Goal: Task Accomplishment & Management: Manage account settings

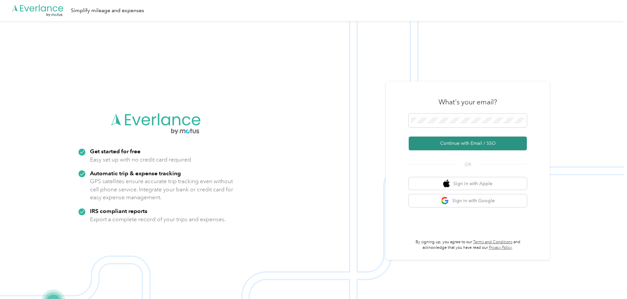
click at [460, 141] on button "Continue with Email / SSO" at bounding box center [468, 144] width 118 height 14
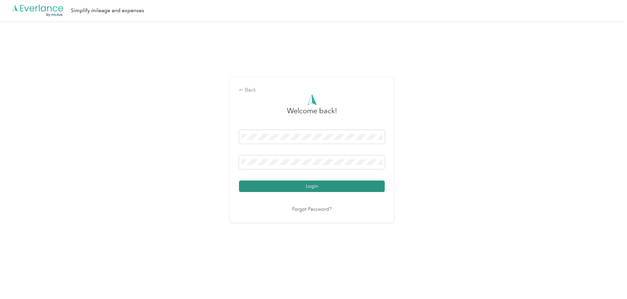
click at [317, 185] on button "Login" at bounding box center [312, 185] width 146 height 11
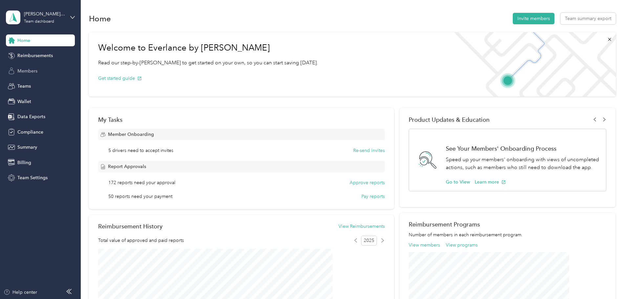
click at [32, 68] on span "Members" at bounding box center [27, 71] width 20 height 7
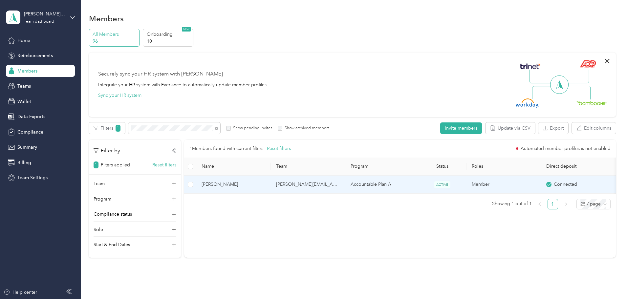
click at [265, 183] on span "[PERSON_NAME]" at bounding box center [233, 184] width 64 height 7
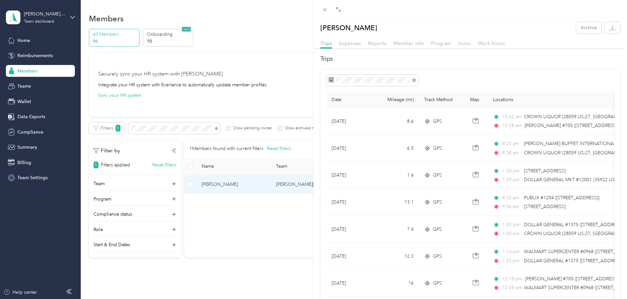
click at [462, 42] on span "Rates" at bounding box center [464, 43] width 12 height 6
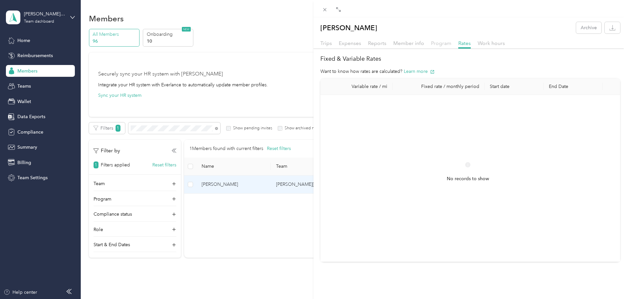
click at [438, 44] on span "Program" at bounding box center [441, 43] width 20 height 6
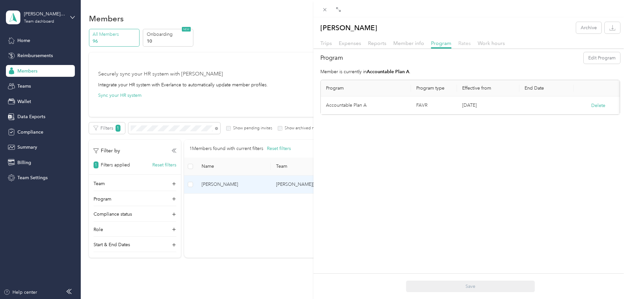
click at [463, 42] on span "Rates" at bounding box center [464, 43] width 12 height 6
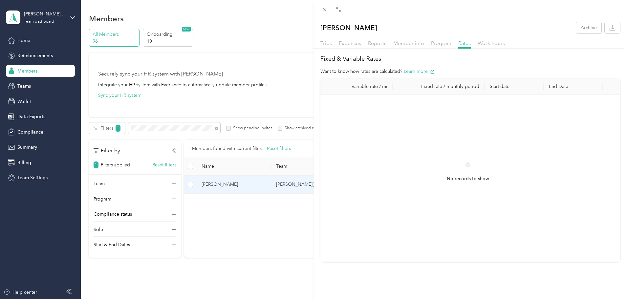
click at [258, 127] on div "[PERSON_NAME] Archive Trips Expenses Reports Member info Program Rates Work hou…" at bounding box center [313, 149] width 627 height 299
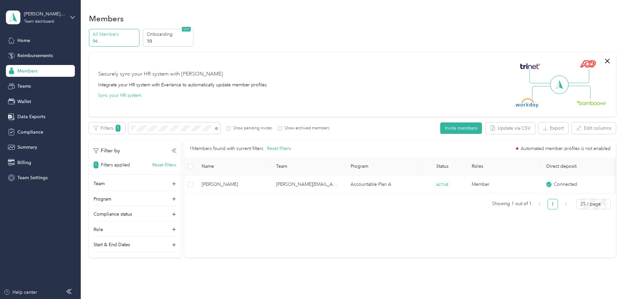
click at [30, 70] on span "Members" at bounding box center [27, 71] width 20 height 7
click at [29, 56] on span "Reimbursements" at bounding box center [34, 55] width 35 height 7
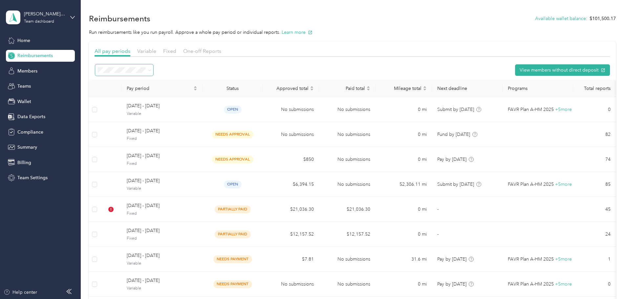
click at [151, 70] on icon at bounding box center [149, 70] width 3 height 3
click at [157, 118] on span "Needs approval" at bounding box center [160, 115] width 33 height 6
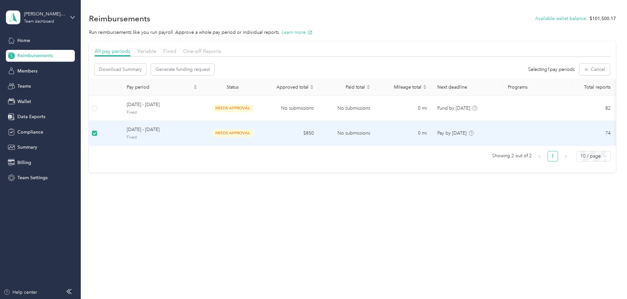
click at [188, 130] on span "[DATE] - [DATE]" at bounding box center [162, 129] width 71 height 7
click at [178, 130] on span "[DATE] - [DATE]" at bounding box center [162, 129] width 71 height 7
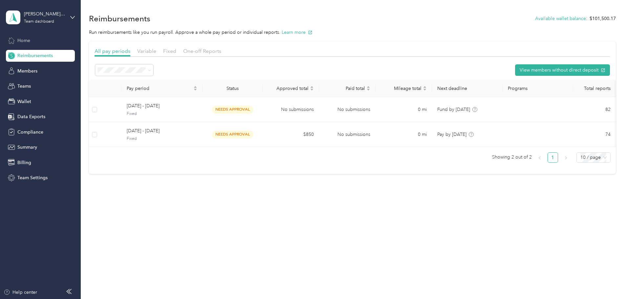
click at [24, 39] on span "Home" at bounding box center [23, 40] width 13 height 7
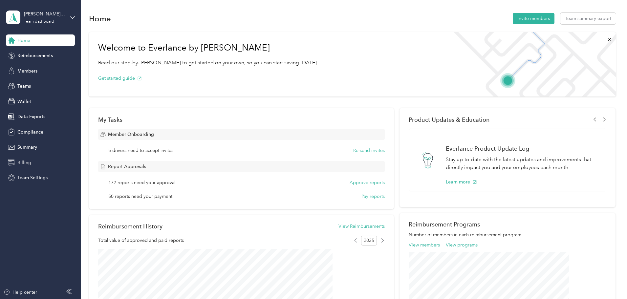
click at [24, 162] on span "Billing" at bounding box center [24, 162] width 14 height 7
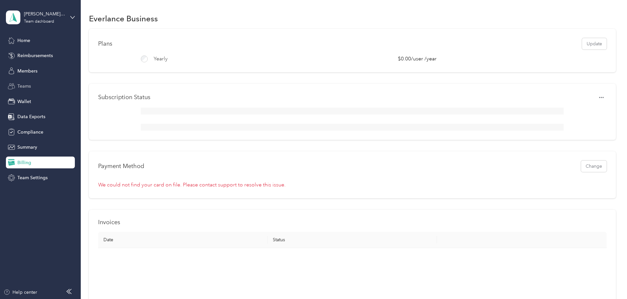
click at [22, 85] on span "Teams" at bounding box center [23, 86] width 13 height 7
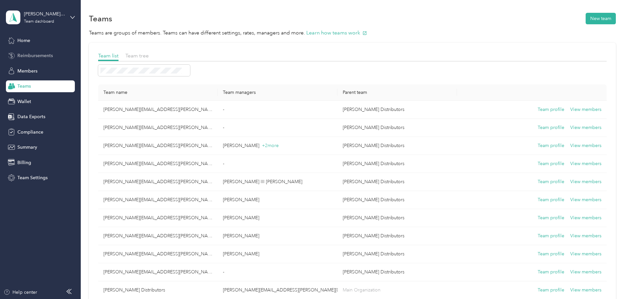
click at [25, 57] on span "Reimbursements" at bounding box center [34, 55] width 35 height 7
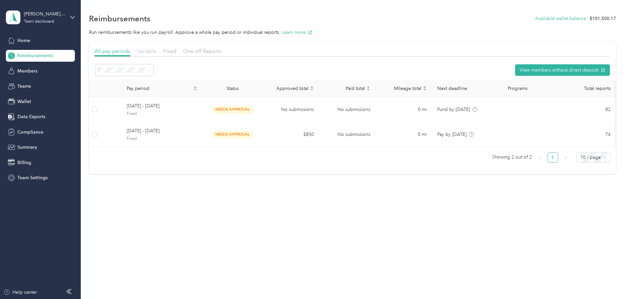
drag, startPoint x: 192, startPoint y: 53, endPoint x: 219, endPoint y: 54, distance: 26.9
click at [156, 53] on span "Variable" at bounding box center [146, 51] width 19 height 6
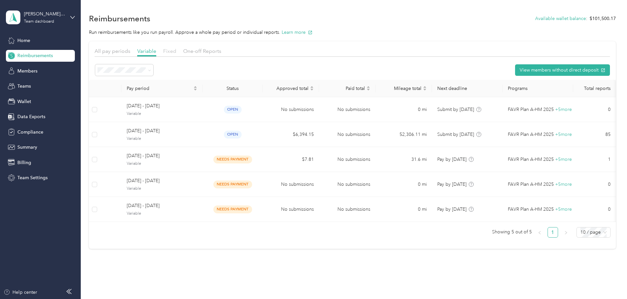
click at [176, 52] on span "Fixed" at bounding box center [169, 51] width 13 height 6
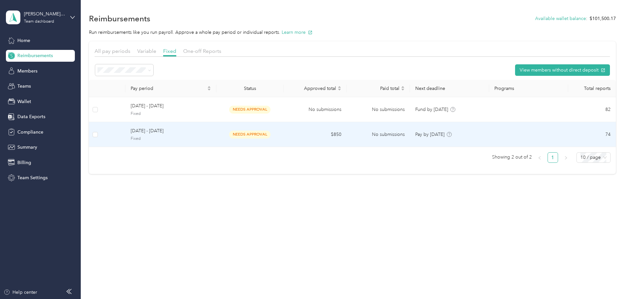
click at [199, 132] on span "[DATE] - [DATE]" at bounding box center [171, 130] width 80 height 7
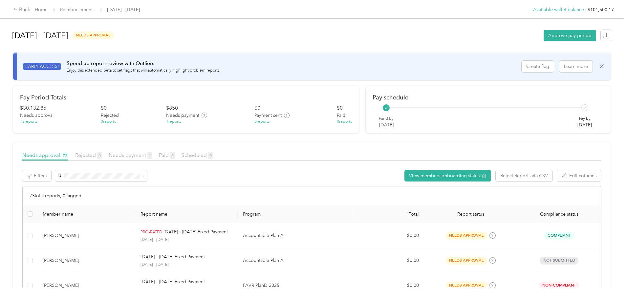
click at [181, 121] on div "1 reports" at bounding box center [173, 122] width 15 height 6
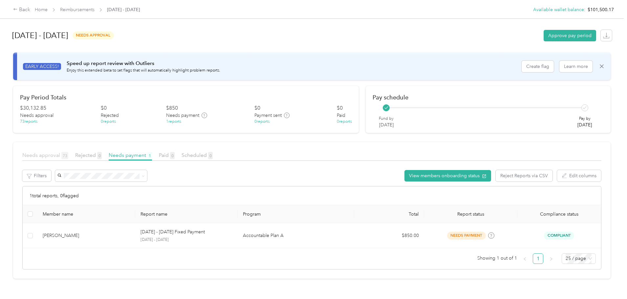
click at [68, 157] on span "Needs approval 73" at bounding box center [45, 155] width 46 height 6
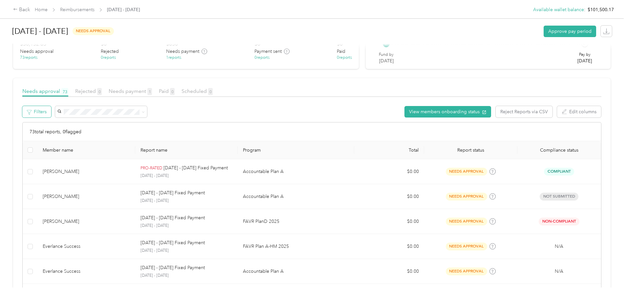
scroll to position [66, 0]
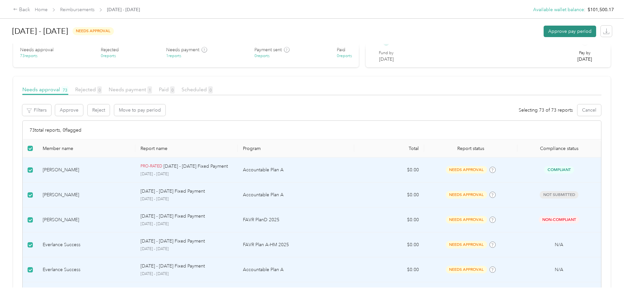
click at [543, 32] on button "Approve pay period" at bounding box center [569, 31] width 53 height 11
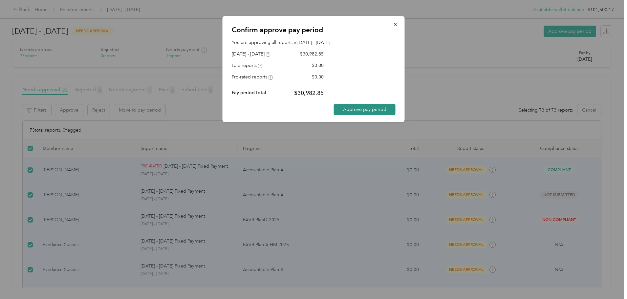
click at [365, 109] on button "Approve pay period" at bounding box center [365, 109] width 62 height 11
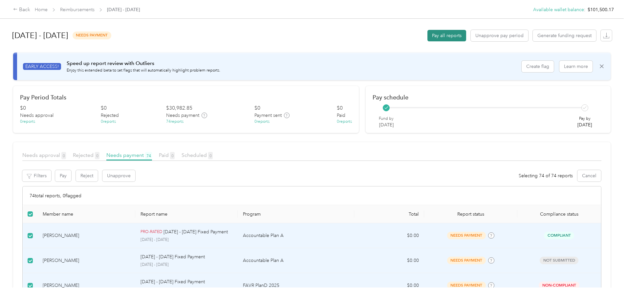
click at [427, 34] on button "Pay all reports" at bounding box center [446, 35] width 39 height 11
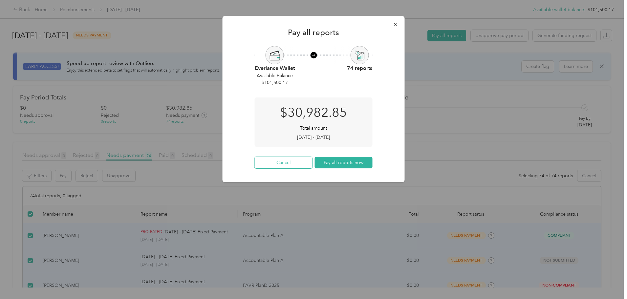
click at [287, 160] on button "Cancel" at bounding box center [284, 162] width 58 height 11
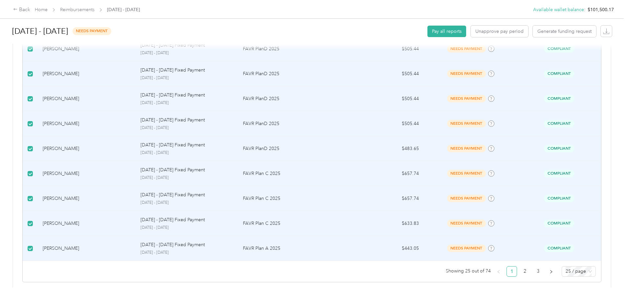
scroll to position [595, 0]
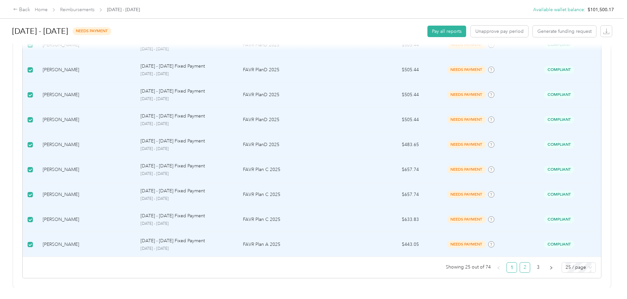
click at [520, 263] on link "2" at bounding box center [525, 268] width 10 height 10
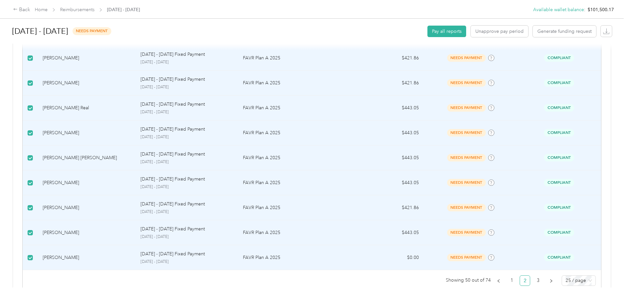
scroll to position [595, 0]
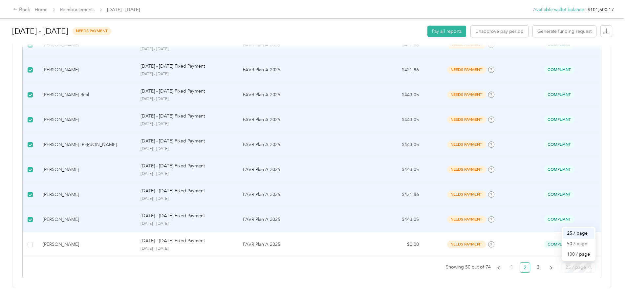
click at [565, 263] on span "25 / page" at bounding box center [578, 268] width 26 height 10
click at [567, 251] on div "100 / page" at bounding box center [578, 254] width 23 height 7
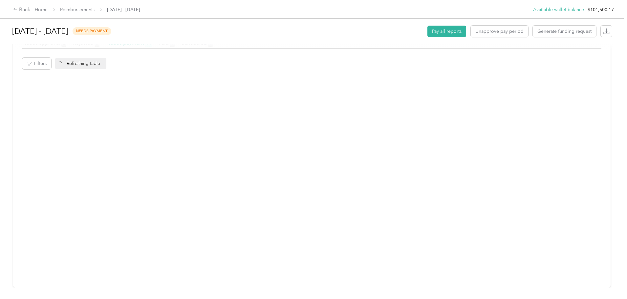
scroll to position [117, 0]
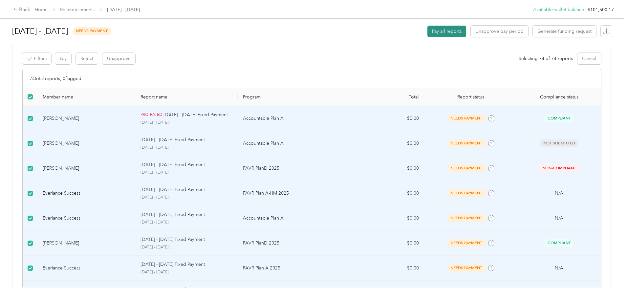
click at [427, 31] on button "Pay all reports" at bounding box center [446, 31] width 39 height 11
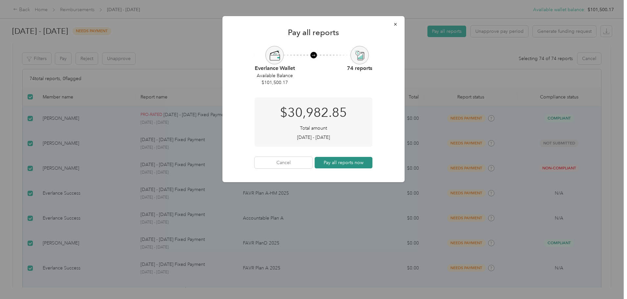
click at [339, 162] on button "Pay all reports now" at bounding box center [344, 162] width 58 height 11
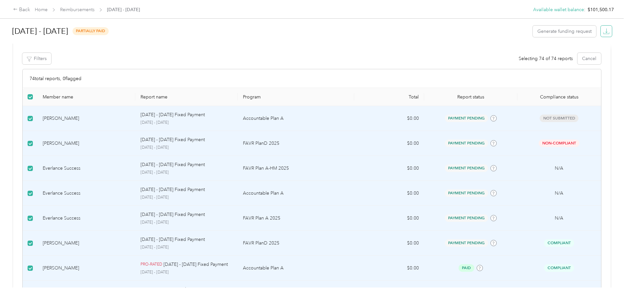
click at [603, 31] on icon "button" at bounding box center [606, 31] width 7 height 7
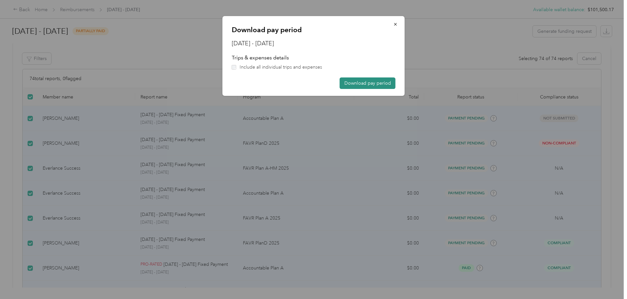
click at [359, 83] on button "Download pay period" at bounding box center [368, 82] width 56 height 11
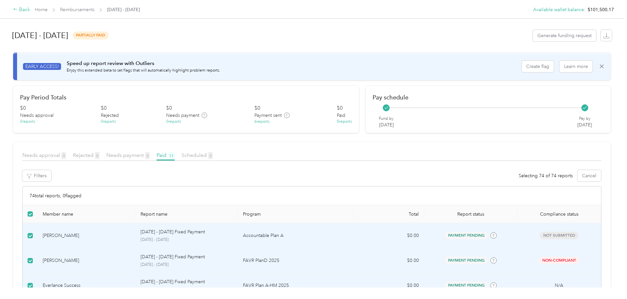
click at [30, 10] on div "Back" at bounding box center [21, 10] width 17 height 8
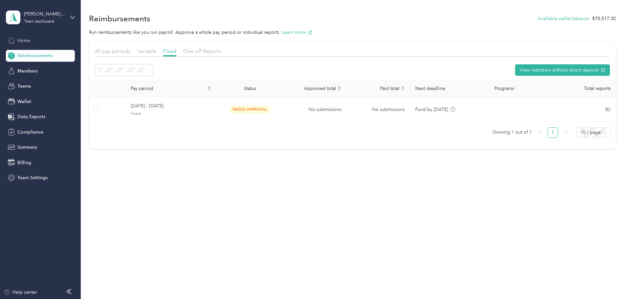
click at [26, 39] on span "Home" at bounding box center [23, 40] width 13 height 7
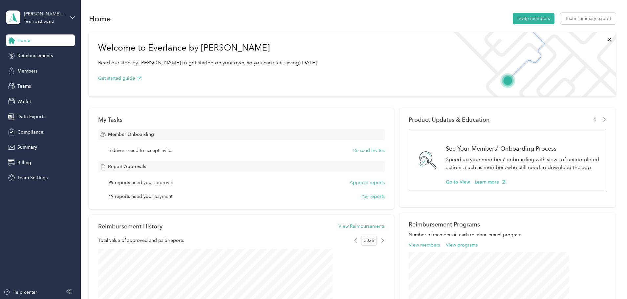
click at [71, 291] on icon at bounding box center [68, 291] width 5 height 5
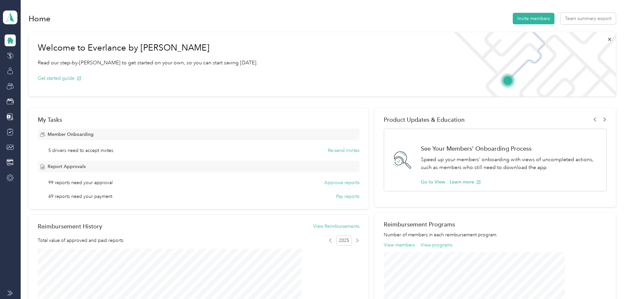
click at [11, 292] on icon at bounding box center [10, 292] width 5 height 5
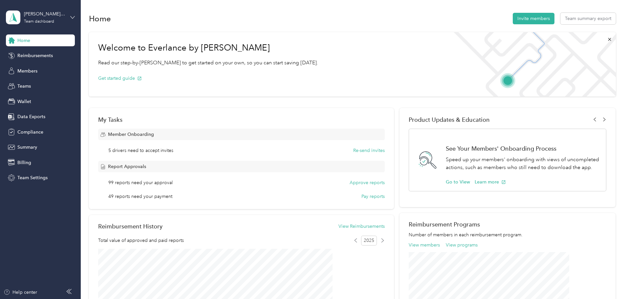
click at [72, 19] on icon at bounding box center [72, 17] width 5 height 5
click at [28, 85] on div "Log out" at bounding box center [24, 82] width 25 height 7
